Goal: Task Accomplishment & Management: Manage account settings

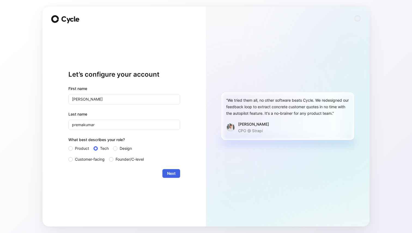
click at [167, 174] on span "Next" at bounding box center [171, 173] width 8 height 7
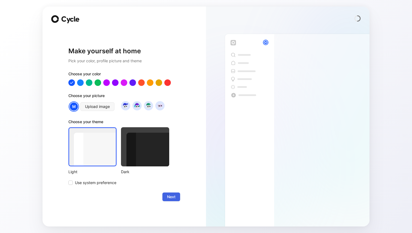
click at [168, 196] on span "Next" at bounding box center [171, 197] width 8 height 7
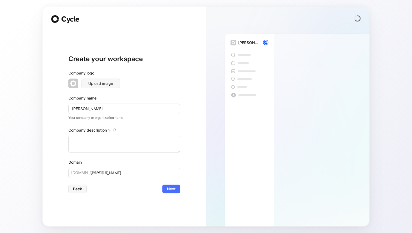
type textarea "Alan is a digital health company that integrates preventive care, health insura…"
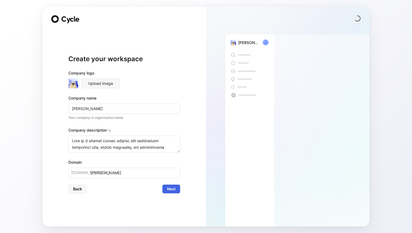
click at [174, 189] on span "Next" at bounding box center [171, 189] width 8 height 7
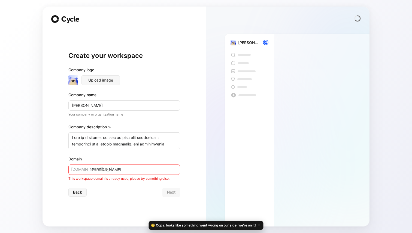
click at [145, 191] on div "Back Next" at bounding box center [124, 192] width 112 height 9
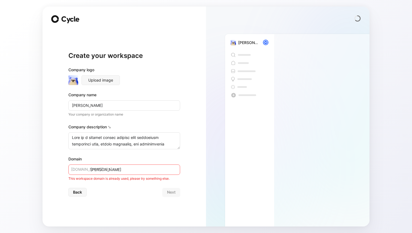
click at [116, 174] on input "alan" at bounding box center [124, 170] width 112 height 10
click at [112, 199] on div "Create your workspace Company logo Upload image Company name Alan Your company …" at bounding box center [124, 124] width 112 height 188
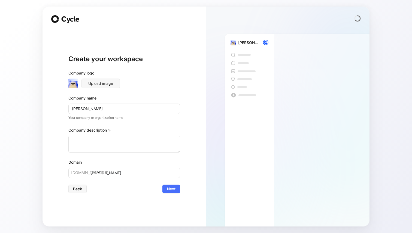
click at [0, 233] on com-1password-button at bounding box center [0, 233] width 0 height 0
click at [78, 190] on span "Back" at bounding box center [77, 189] width 9 height 7
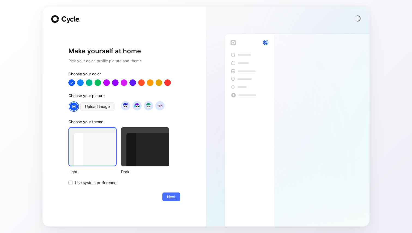
click at [68, 18] on icon at bounding box center [70, 19] width 19 height 7
click at [54, 13] on div "Make yourself at home Pick your color, profile picture and theme Choose your co…" at bounding box center [123, 117] width 163 height 220
click at [356, 19] on circle at bounding box center [357, 18] width 5 height 5
click at [175, 197] on button "Next" at bounding box center [171, 197] width 18 height 9
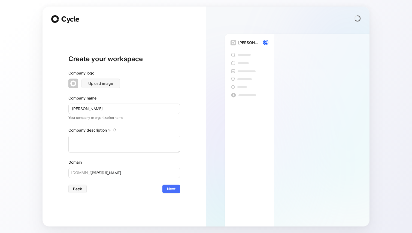
type textarea "[PERSON_NAME] is a digital health company that integrates preventive care, heal…"
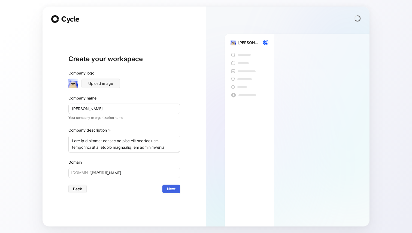
click at [175, 187] on span "Next" at bounding box center [171, 189] width 8 height 7
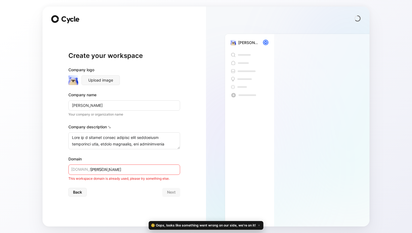
click at [148, 76] on div "Upload image" at bounding box center [124, 80] width 112 height 10
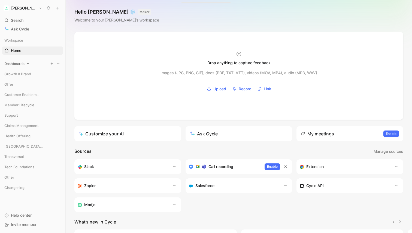
click at [20, 62] on span "Dashboards" at bounding box center [14, 63] width 20 height 5
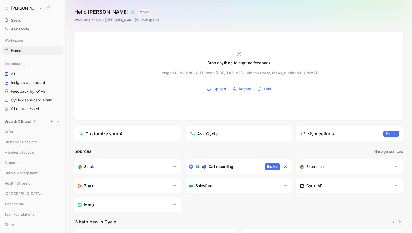
click at [22, 118] on div "Growth & Brand" at bounding box center [32, 121] width 61 height 8
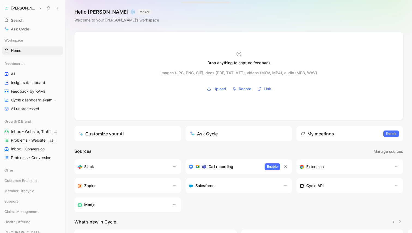
click at [214, 208] on div "Slack Call recording Enable Extension Zapier Salesforce Cycle API Modjo" at bounding box center [238, 186] width 329 height 53
click at [19, 10] on button "[PERSON_NAME]" at bounding box center [22, 8] width 41 height 8
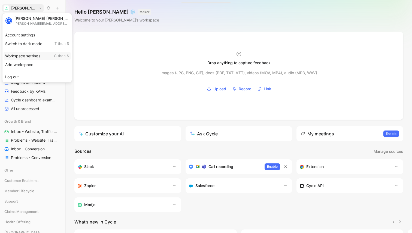
click at [29, 58] on div "Workspace settings G then S" at bounding box center [37, 56] width 67 height 9
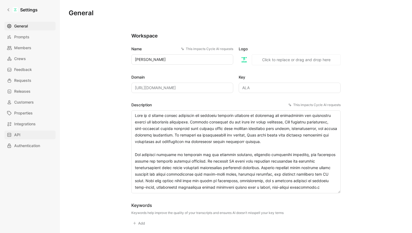
click at [31, 135] on link "API" at bounding box center [29, 135] width 51 height 9
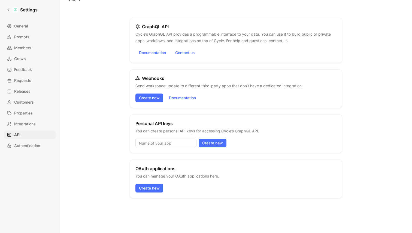
scroll to position [14, 0]
click at [175, 142] on input at bounding box center [165, 143] width 61 height 9
paste input "eu-tools-prod/api/cycle"
type input "eu-tools-prod/api/cycle"
click at [211, 144] on span "Create new" at bounding box center [212, 143] width 21 height 7
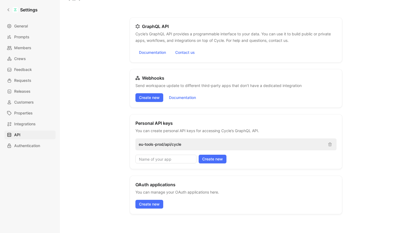
click at [184, 145] on p "eu-tools-prod/api/cycle" at bounding box center [231, 144] width 185 height 7
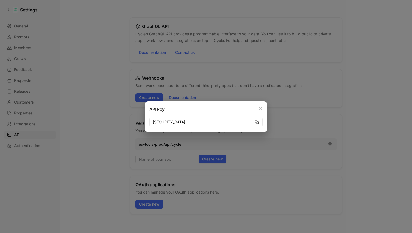
click at [258, 123] on icon "button" at bounding box center [257, 122] width 4 height 4
